Goal: Task Accomplishment & Management: Manage account settings

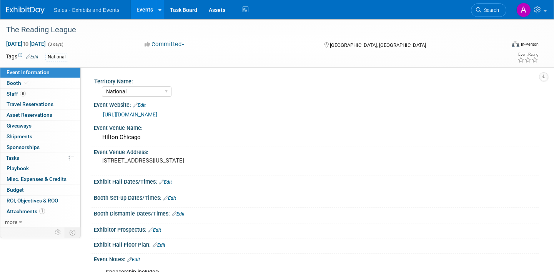
select select "National"
click at [499, 13] on link "Search" at bounding box center [488, 9] width 35 height 13
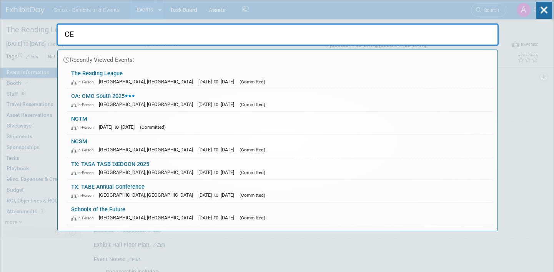
type input "C"
type input "CEC"
click at [332, 6] on div "CEC Recently Viewed Events: The Reading League In-Person Chicago, IL Oct 8, 202…" at bounding box center [278, 115] width 442 height 231
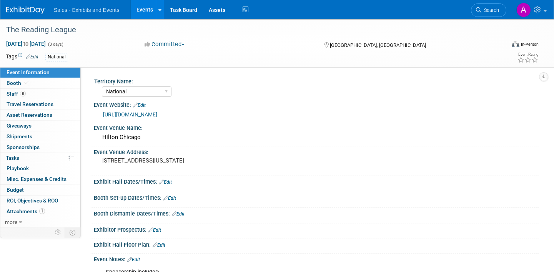
click at [33, 11] on img at bounding box center [25, 11] width 38 height 8
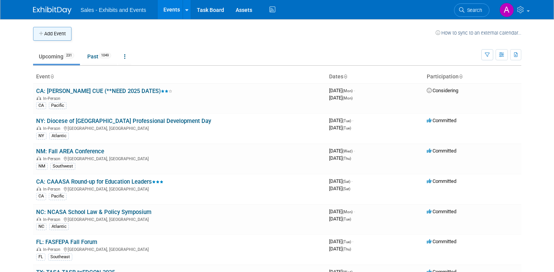
click at [67, 34] on button "Add Event" at bounding box center [52, 34] width 38 height 14
select select "7"
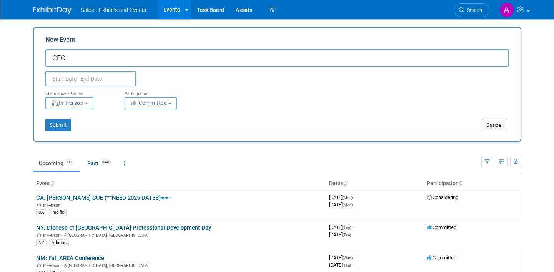
type input "CEC"
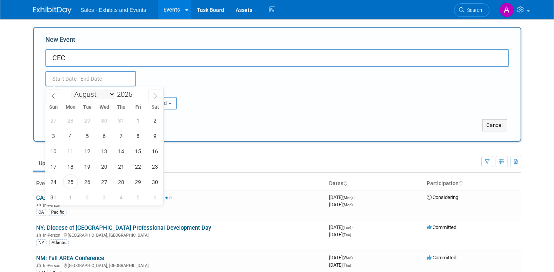
click at [102, 95] on select "January February March April May June July August September October November De…" at bounding box center [93, 95] width 44 height 10
select select "2"
click at [71, 90] on select "January February March April May June July August September October November De…" at bounding box center [93, 95] width 44 height 10
click at [128, 90] on div "January February March April May June July August September October November [D…" at bounding box center [104, 93] width 89 height 13
click at [129, 93] on input "2025" at bounding box center [126, 94] width 23 height 9
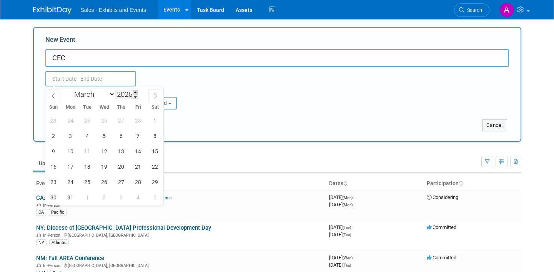
click at [135, 93] on span at bounding box center [135, 92] width 5 height 5
type input "2026"
click at [105, 134] on span "11" at bounding box center [104, 135] width 15 height 15
click at [155, 136] on span "14" at bounding box center [155, 135] width 15 height 15
type input "[DATE] to [DATE]"
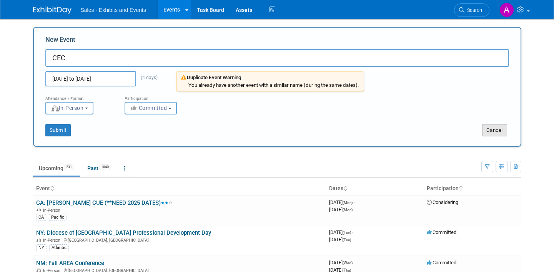
click at [499, 134] on button "Cancel" at bounding box center [494, 130] width 25 height 12
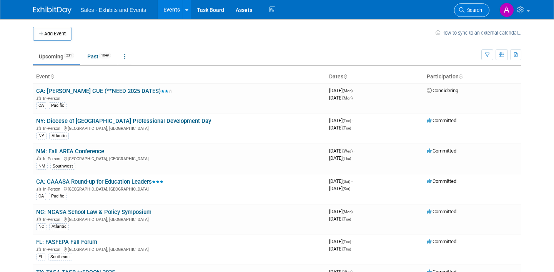
click at [484, 11] on link "Search" at bounding box center [471, 9] width 35 height 13
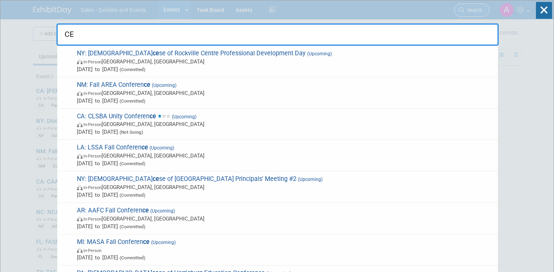
type input "CEC"
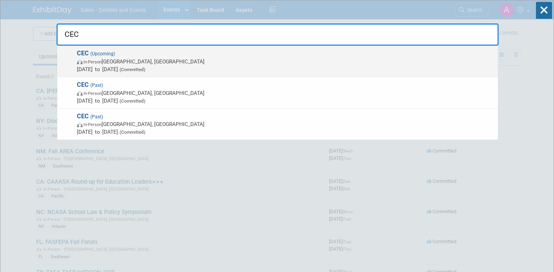
click at [185, 60] on span "In-Person [GEOGRAPHIC_DATA], [GEOGRAPHIC_DATA]" at bounding box center [285, 62] width 417 height 8
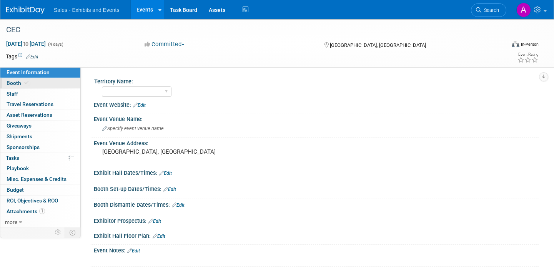
click at [47, 87] on link "Booth" at bounding box center [40, 83] width 80 height 10
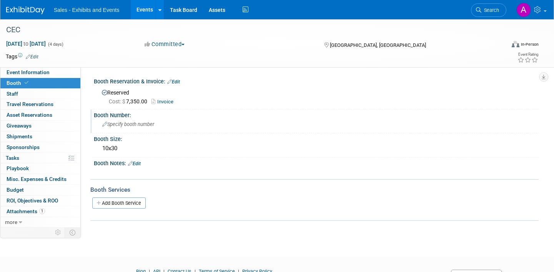
click at [158, 125] on div "Specify booth number" at bounding box center [316, 124] width 433 height 12
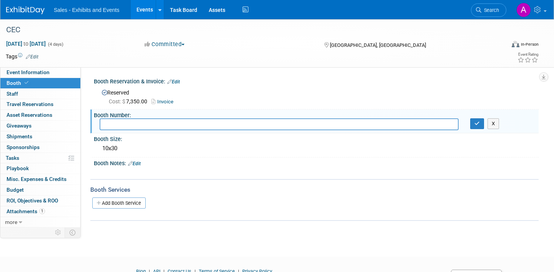
type input "0"
type input "1021"
click at [481, 120] on button "button" at bounding box center [477, 123] width 14 height 11
